Goal: Task Accomplishment & Management: Use online tool/utility

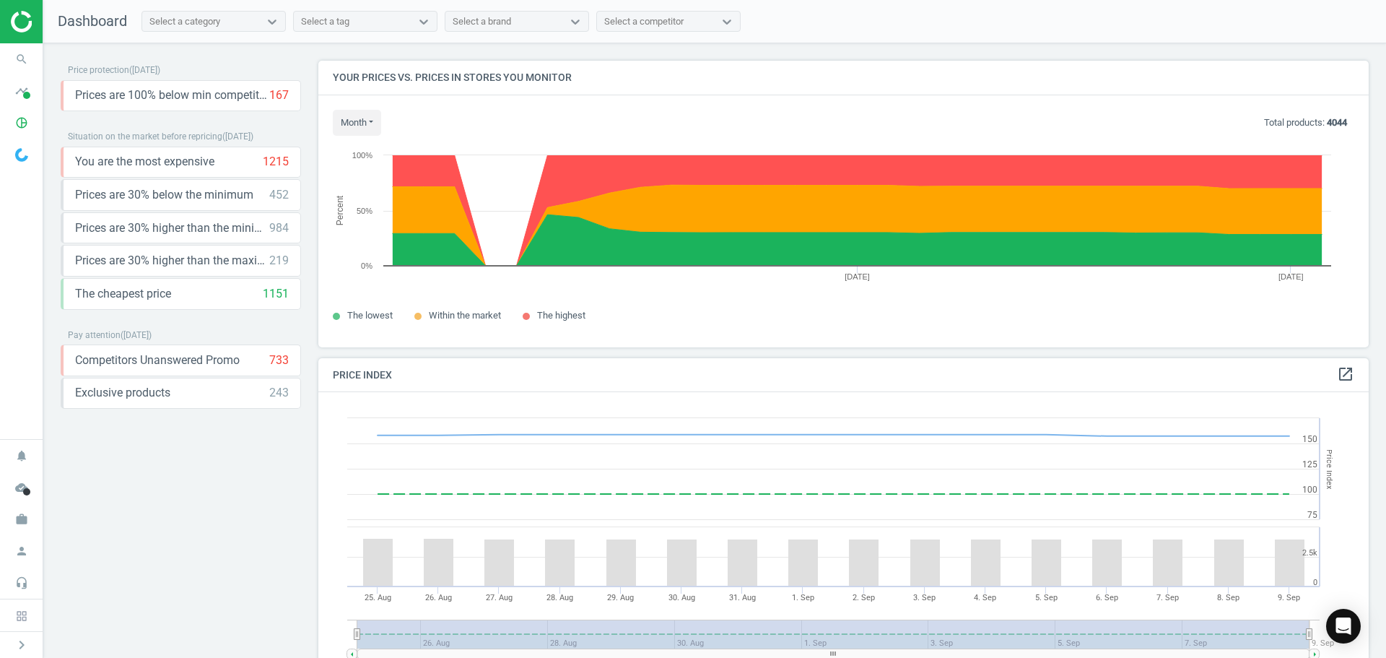
scroll to position [355, 1062]
click at [25, 58] on icon "search" at bounding box center [21, 58] width 27 height 27
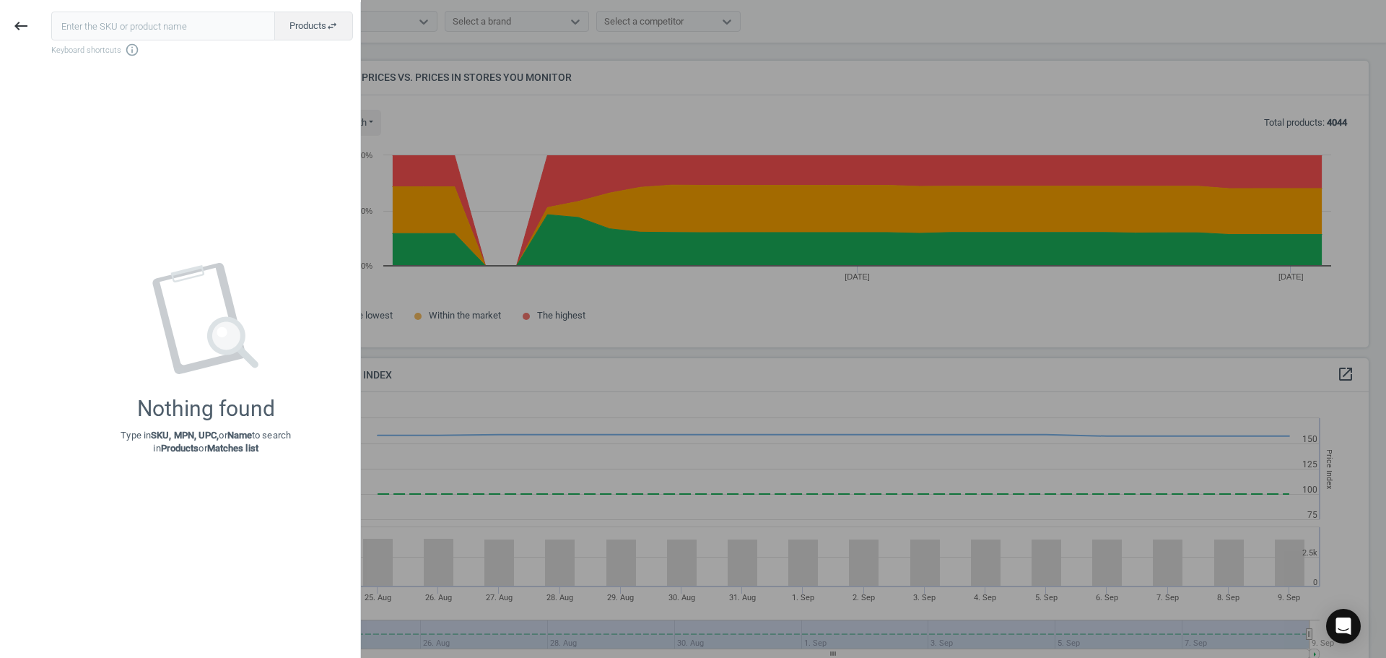
click at [106, 30] on input "text" at bounding box center [163, 26] width 224 height 29
type input "16505571"
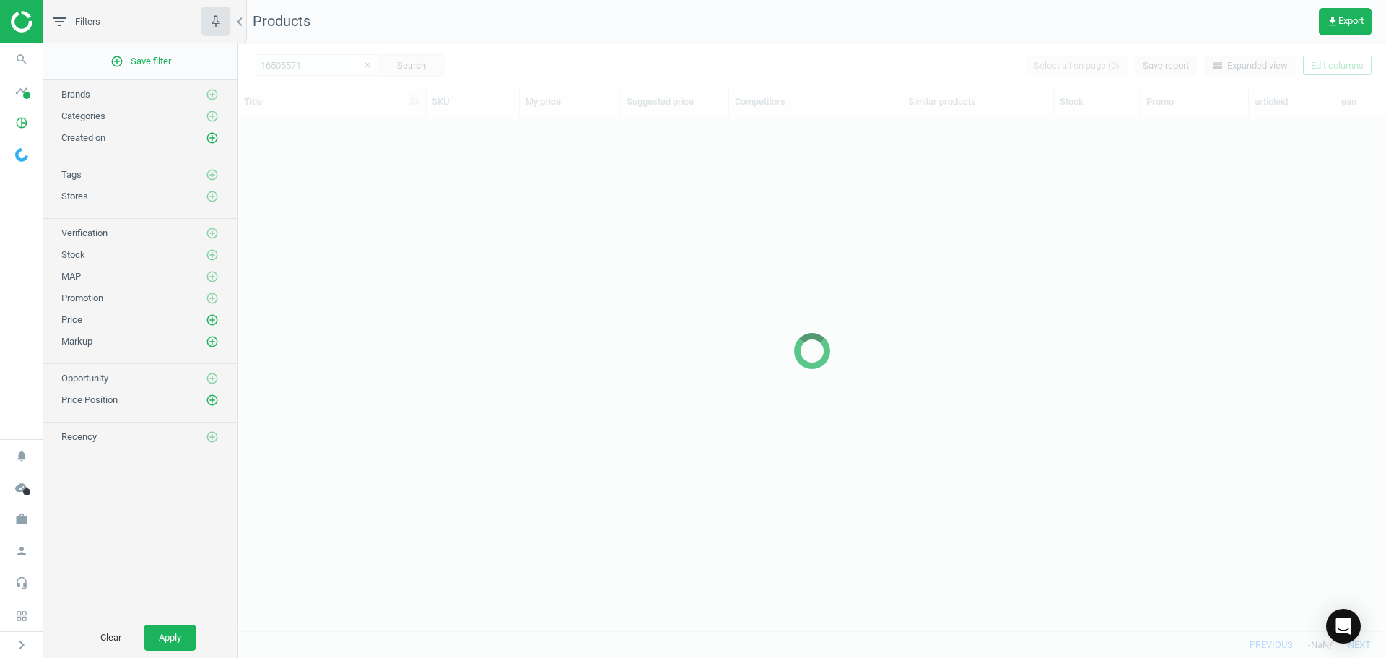
scroll to position [492, 1137]
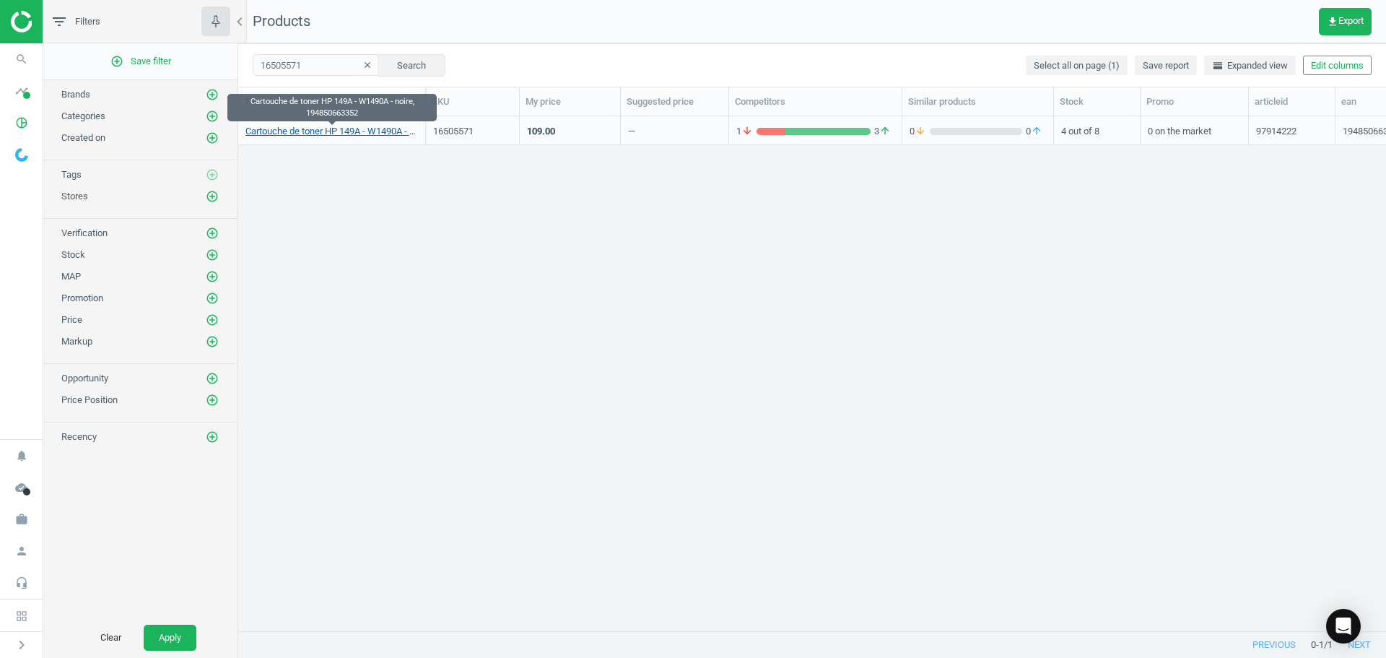
click at [374, 132] on link "Cartouche de toner HP 149A - W1490A - noire, 194850663352" at bounding box center [331, 131] width 173 height 13
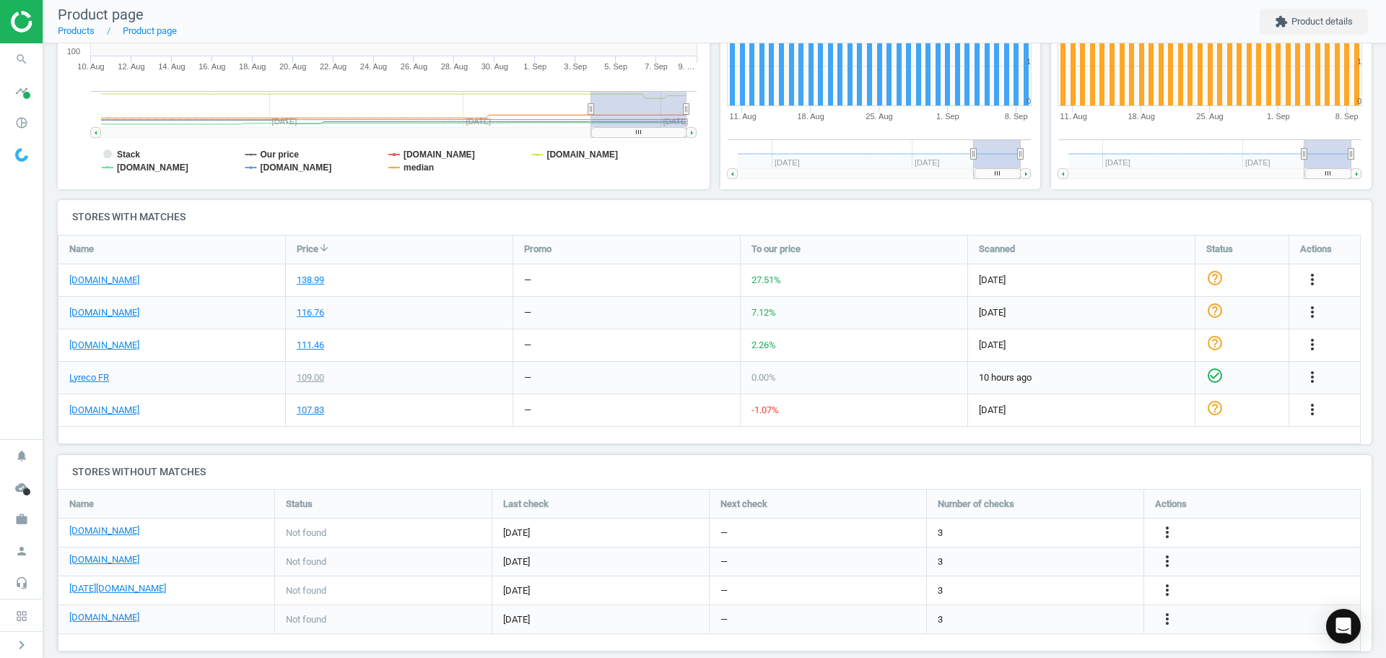
scroll to position [350, 0]
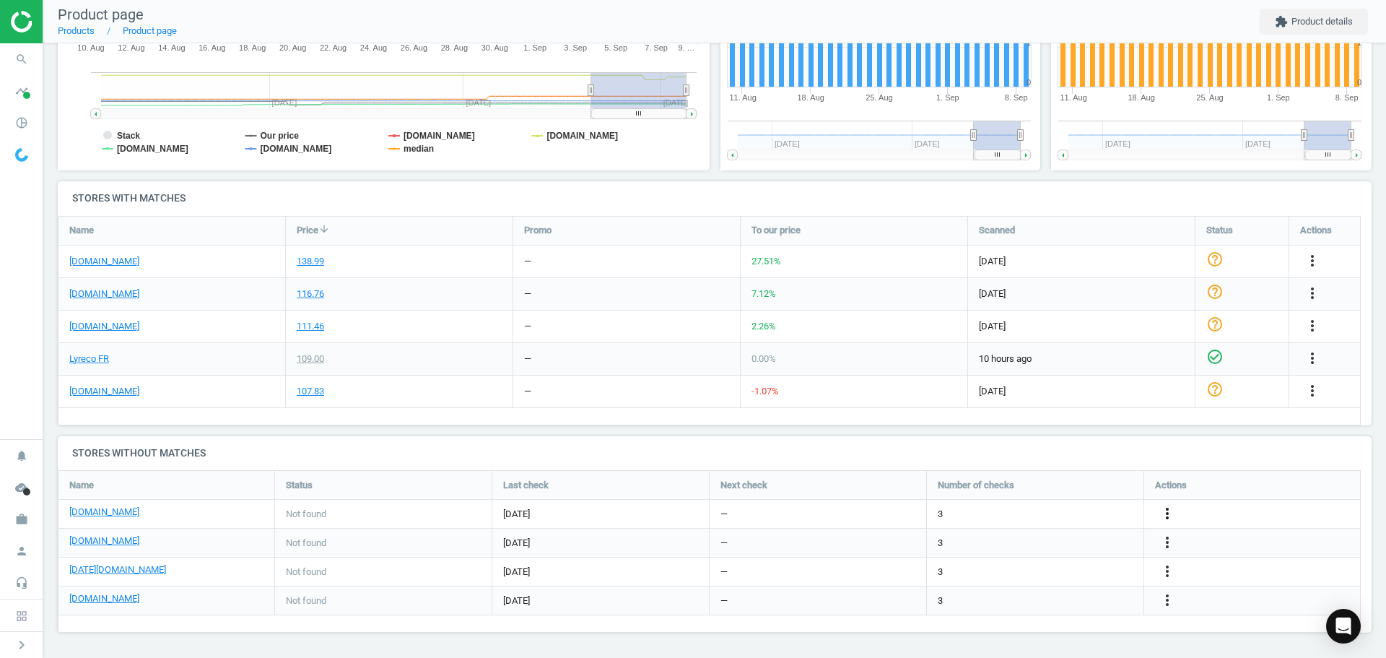
click at [1170, 512] on icon "more_vert" at bounding box center [1167, 513] width 17 height 17
click at [1038, 516] on link "Edit URL/product option" at bounding box center [1055, 514] width 198 height 22
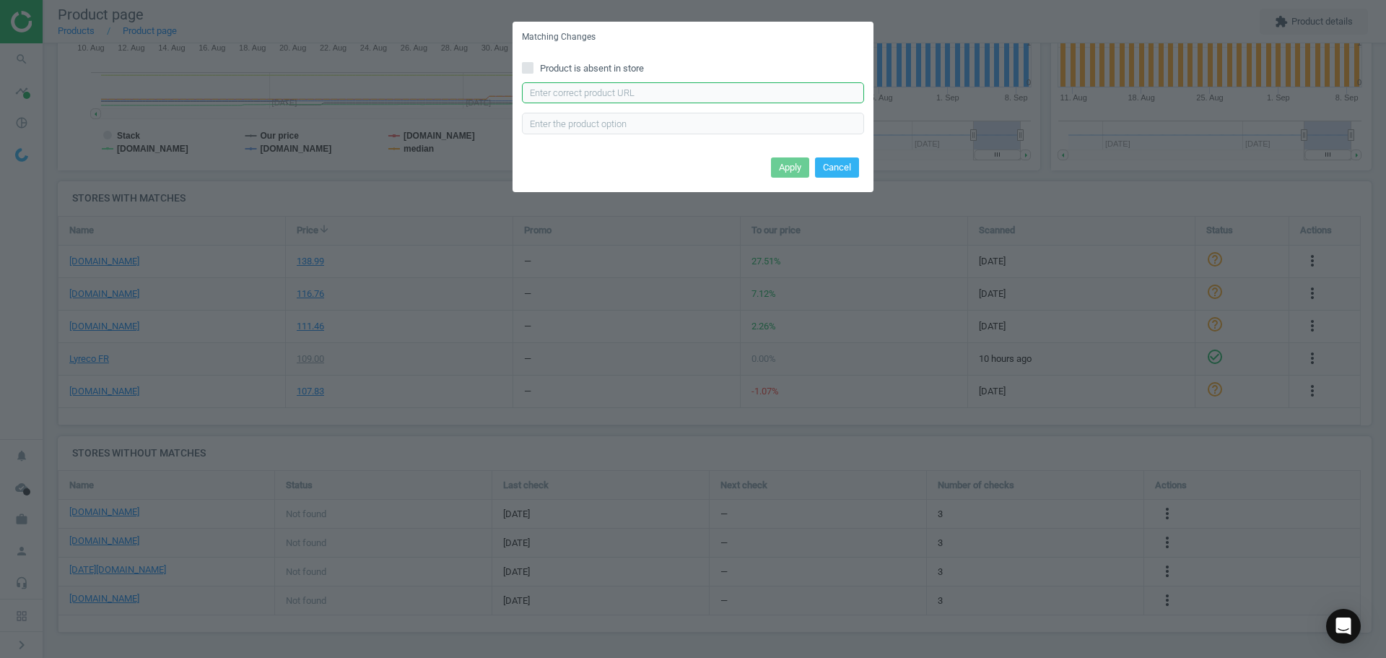
click at [617, 92] on input "text" at bounding box center [693, 93] width 342 height 22
paste input "[URL][DOMAIN_NAME]"
type input "[URL][DOMAIN_NAME]"
click at [572, 99] on input "[URL][DOMAIN_NAME]" at bounding box center [693, 93] width 342 height 22
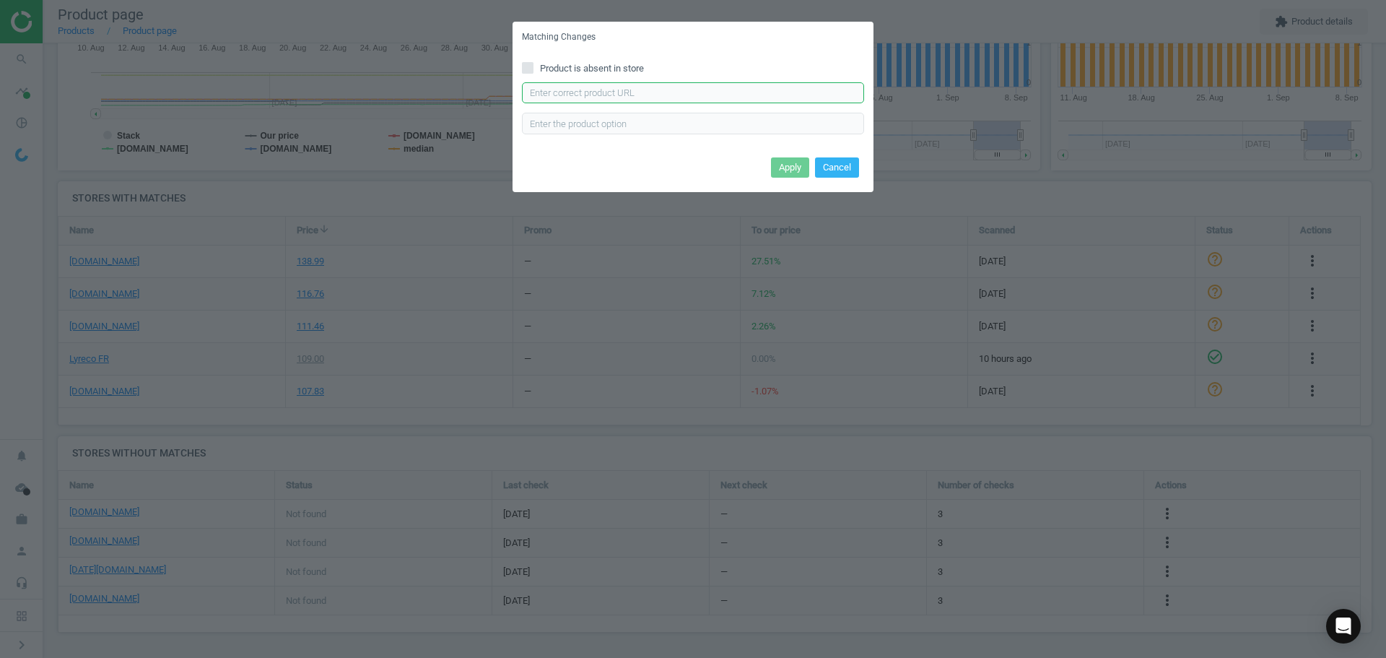
scroll to position [0, 0]
paste input "[URL][DOMAIN_NAME]"
type input "[URL][DOMAIN_NAME]"
click at [578, 120] on input "text" at bounding box center [693, 124] width 342 height 22
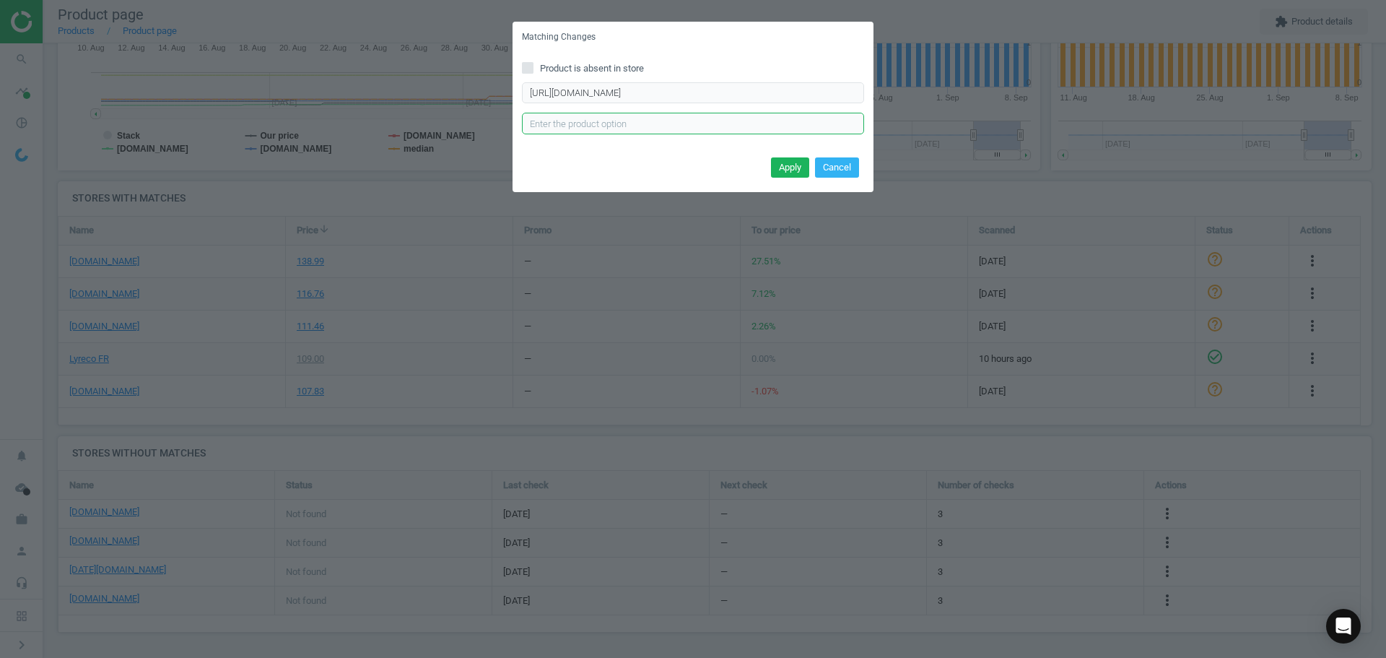
scroll to position [0, 0]
click at [839, 174] on button "Cancel" at bounding box center [837, 167] width 44 height 20
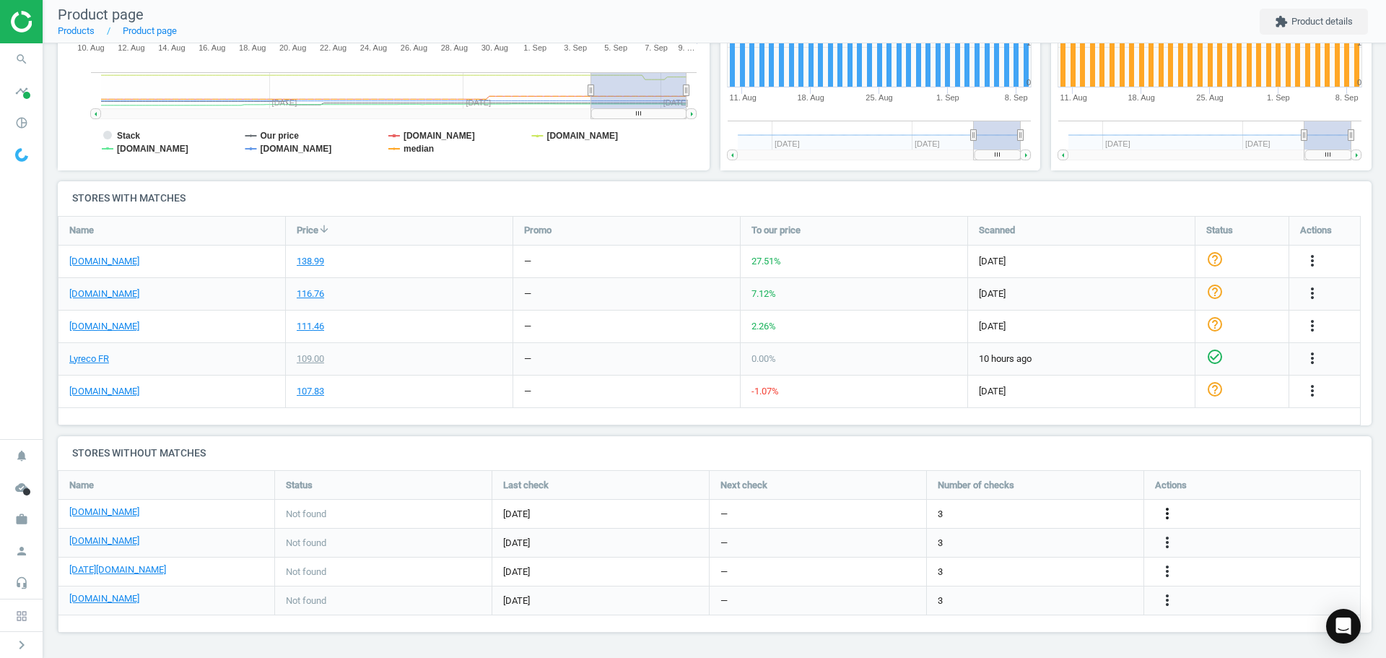
click at [1168, 514] on icon "more_vert" at bounding box center [1167, 513] width 17 height 17
click at [1041, 516] on link "Edit URL/product option" at bounding box center [1055, 514] width 198 height 22
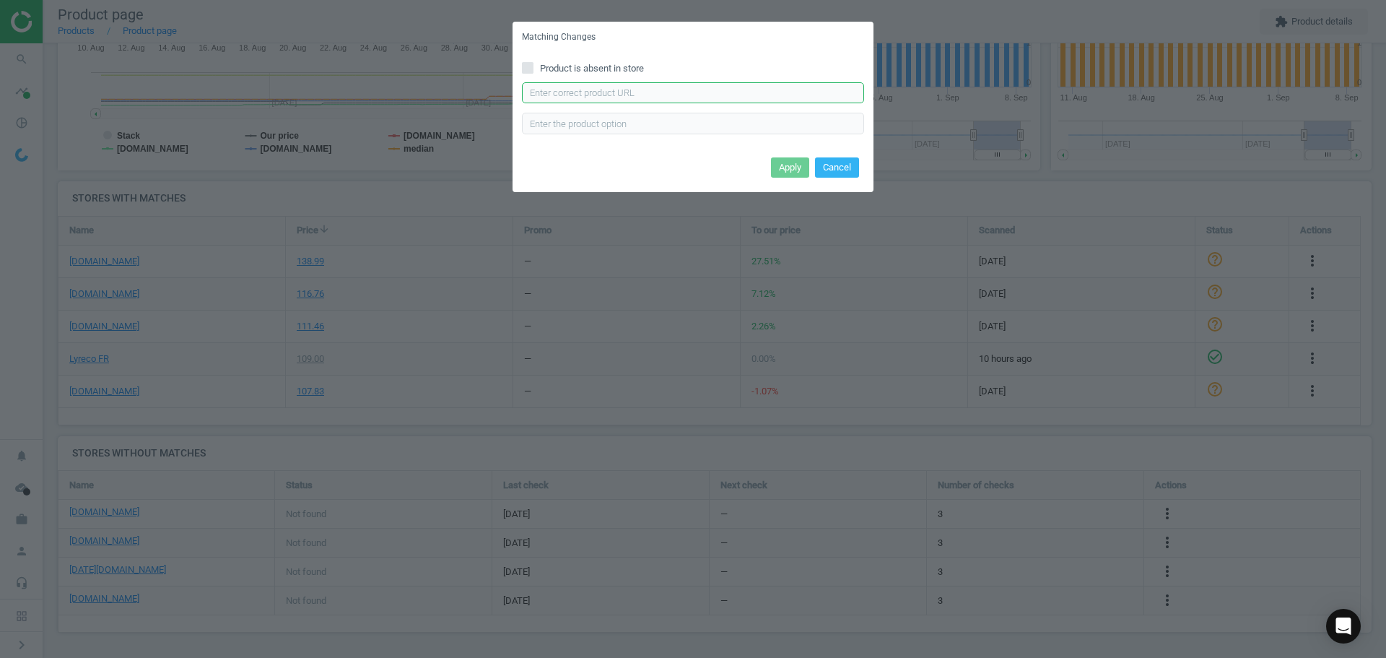
click at [561, 92] on input "text" at bounding box center [693, 93] width 342 height 22
paste input "[URL][DOMAIN_NAME]"
type input "[URL][DOMAIN_NAME]"
click at [556, 127] on input "text" at bounding box center [693, 124] width 342 height 22
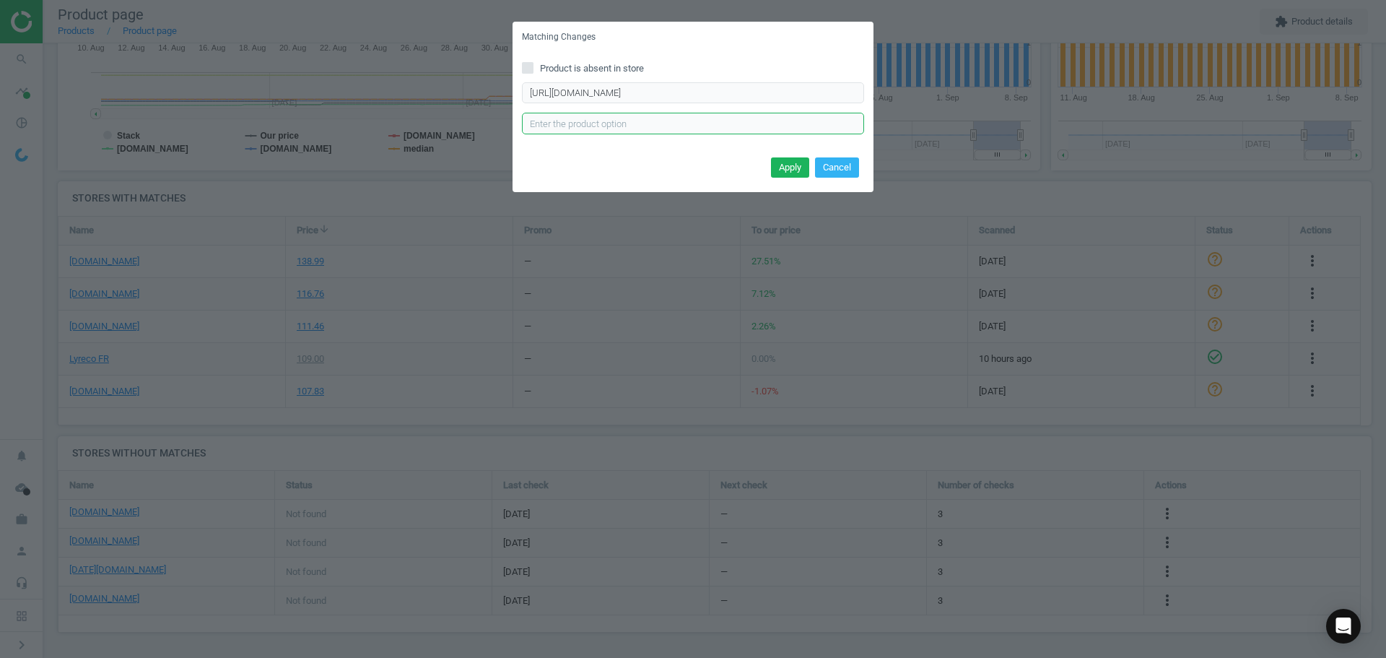
scroll to position [0, 0]
click at [797, 175] on button "Apply" at bounding box center [790, 167] width 38 height 20
